Goal: Task Accomplishment & Management: Complete application form

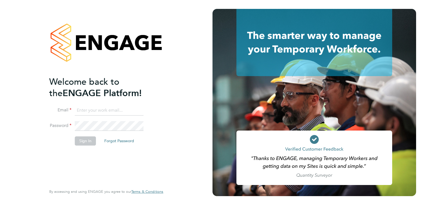
click at [98, 111] on input at bounding box center [109, 111] width 69 height 10
type input "rfisher@smartmanagedsolutions.com"
click at [89, 140] on button "Sign In" at bounding box center [85, 141] width 21 height 9
